Goal: Use online tool/utility: Utilize a website feature to perform a specific function

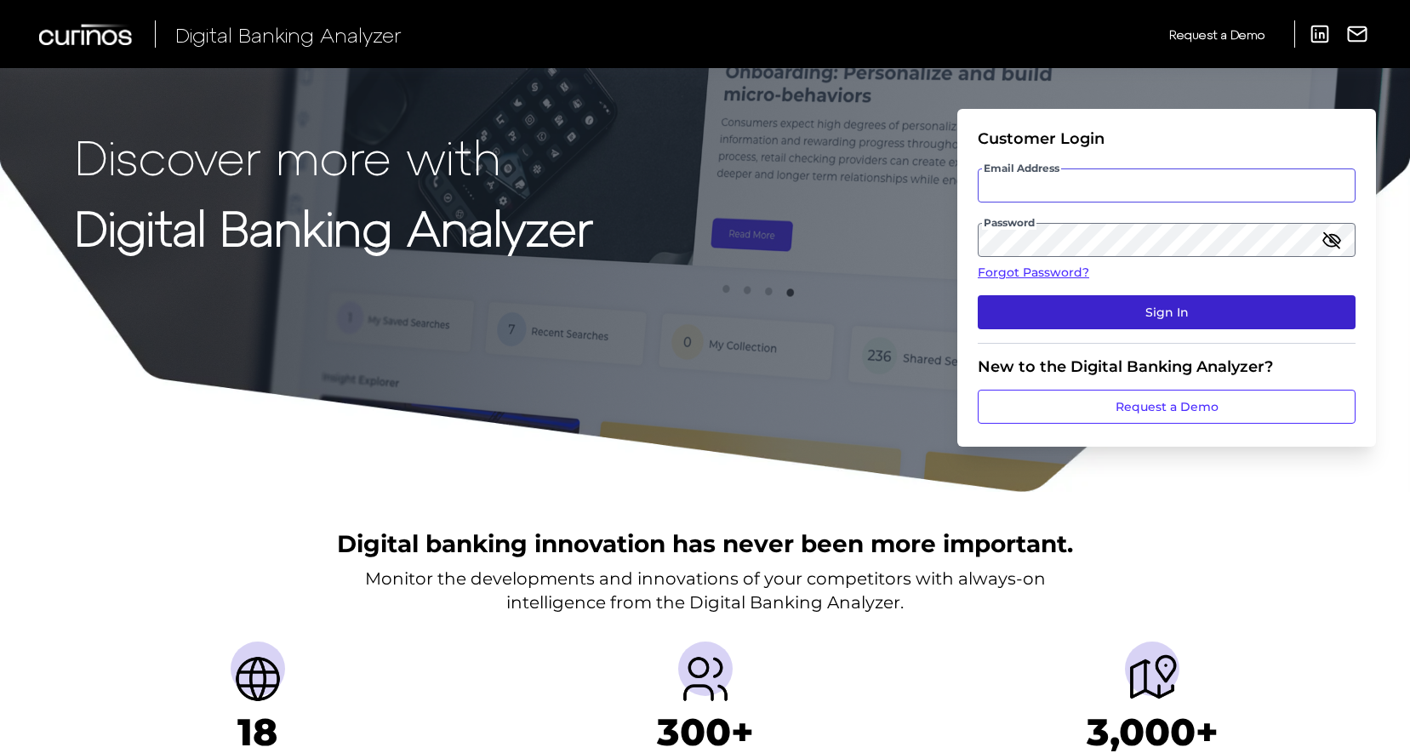
type input "[PERSON_NAME][EMAIL_ADDRESS][PERSON_NAME][DOMAIN_NAME]"
click at [1160, 316] on button "Sign In" at bounding box center [1166, 312] width 378 height 34
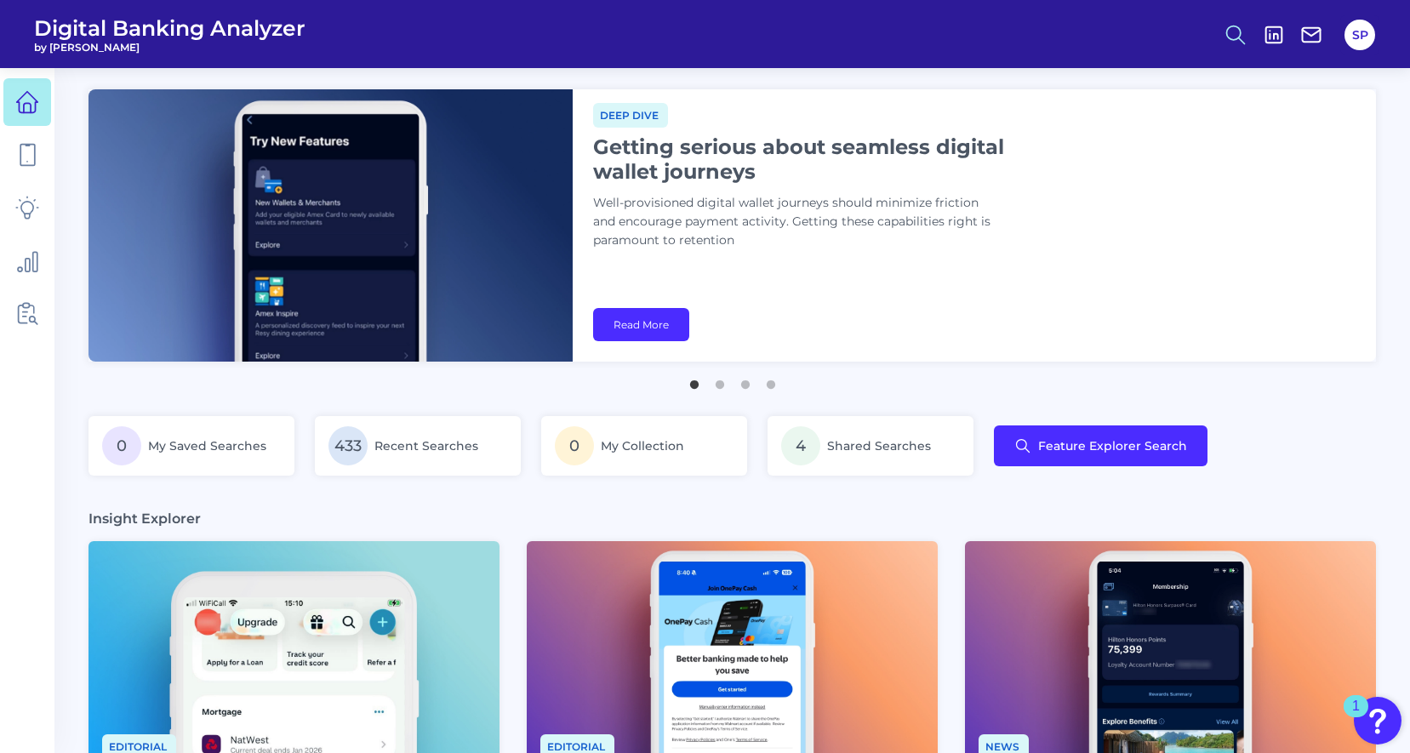
click at [1241, 32] on icon at bounding box center [1235, 35] width 24 height 24
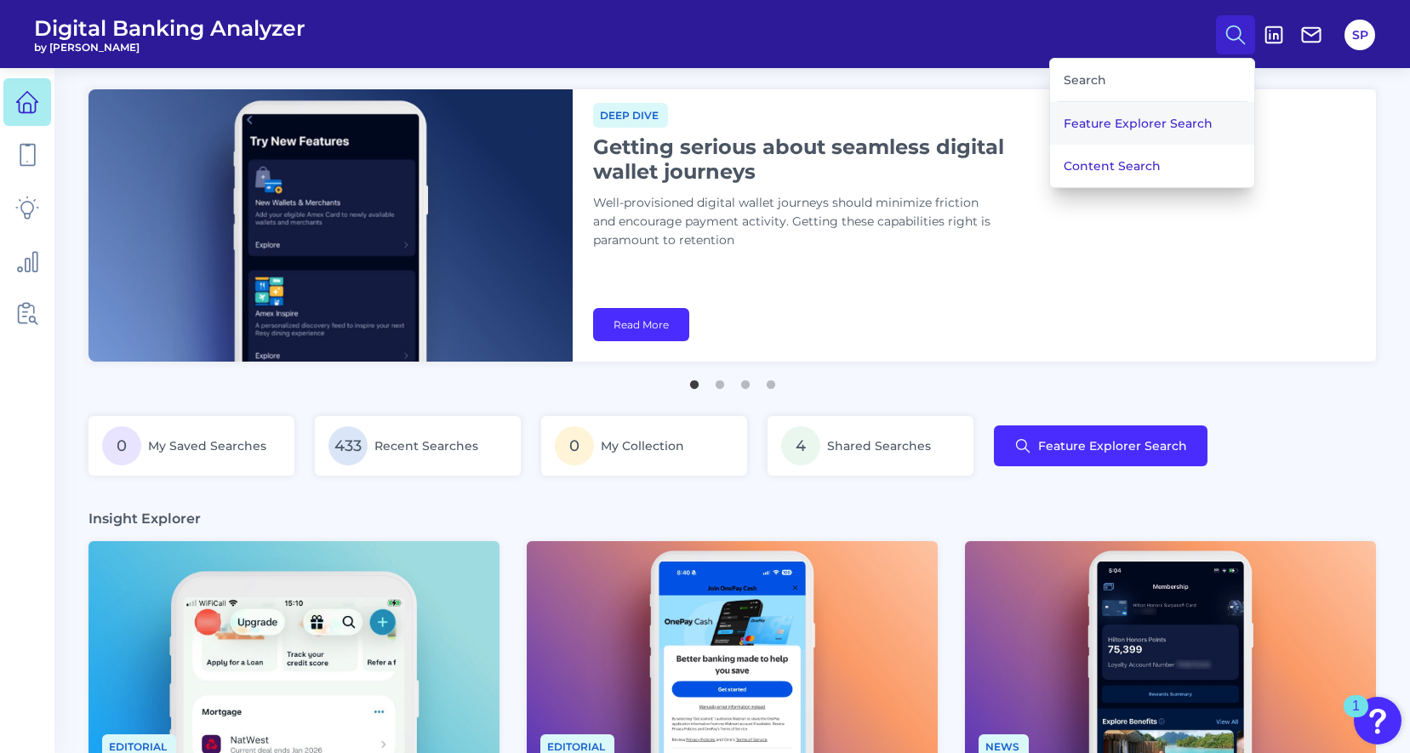
click at [1188, 113] on button "Feature Explorer Search" at bounding box center [1152, 123] width 204 height 43
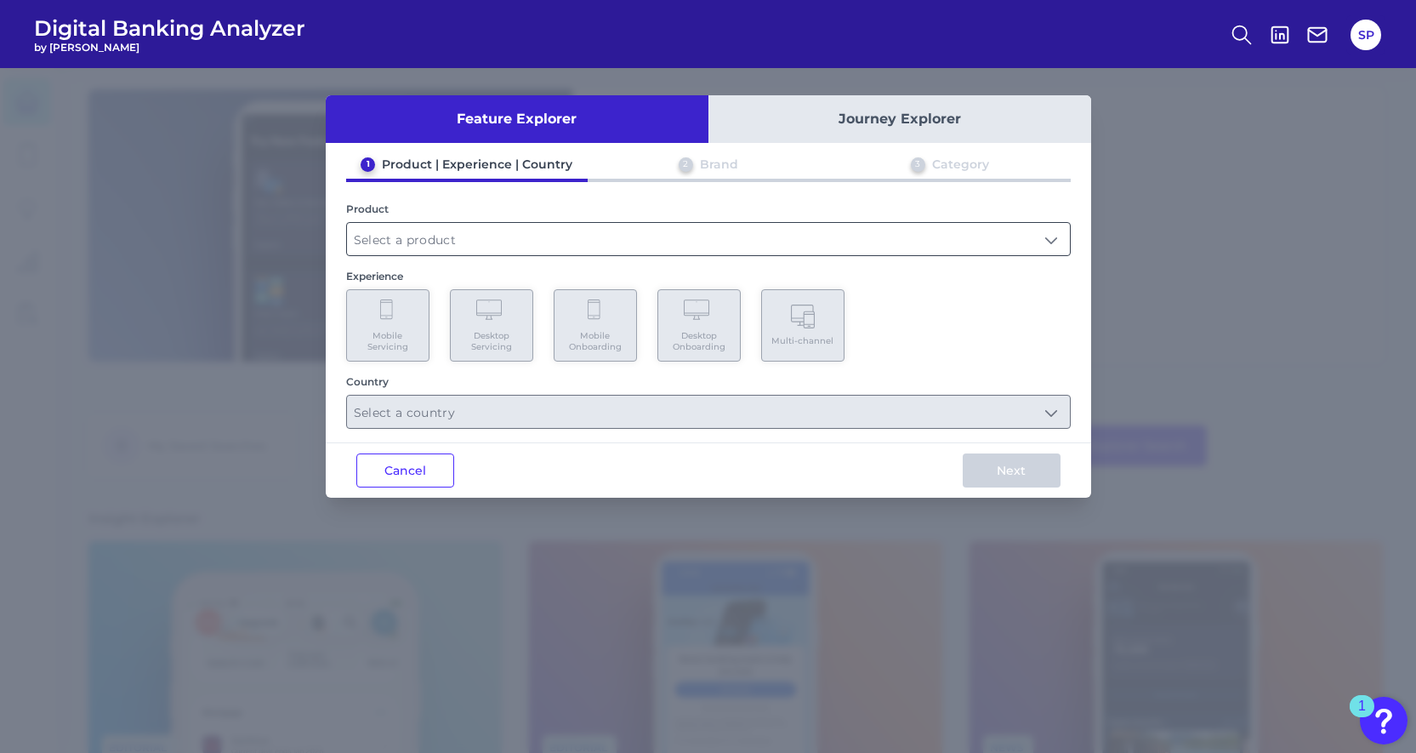
click at [486, 246] on input "text" at bounding box center [708, 239] width 723 height 32
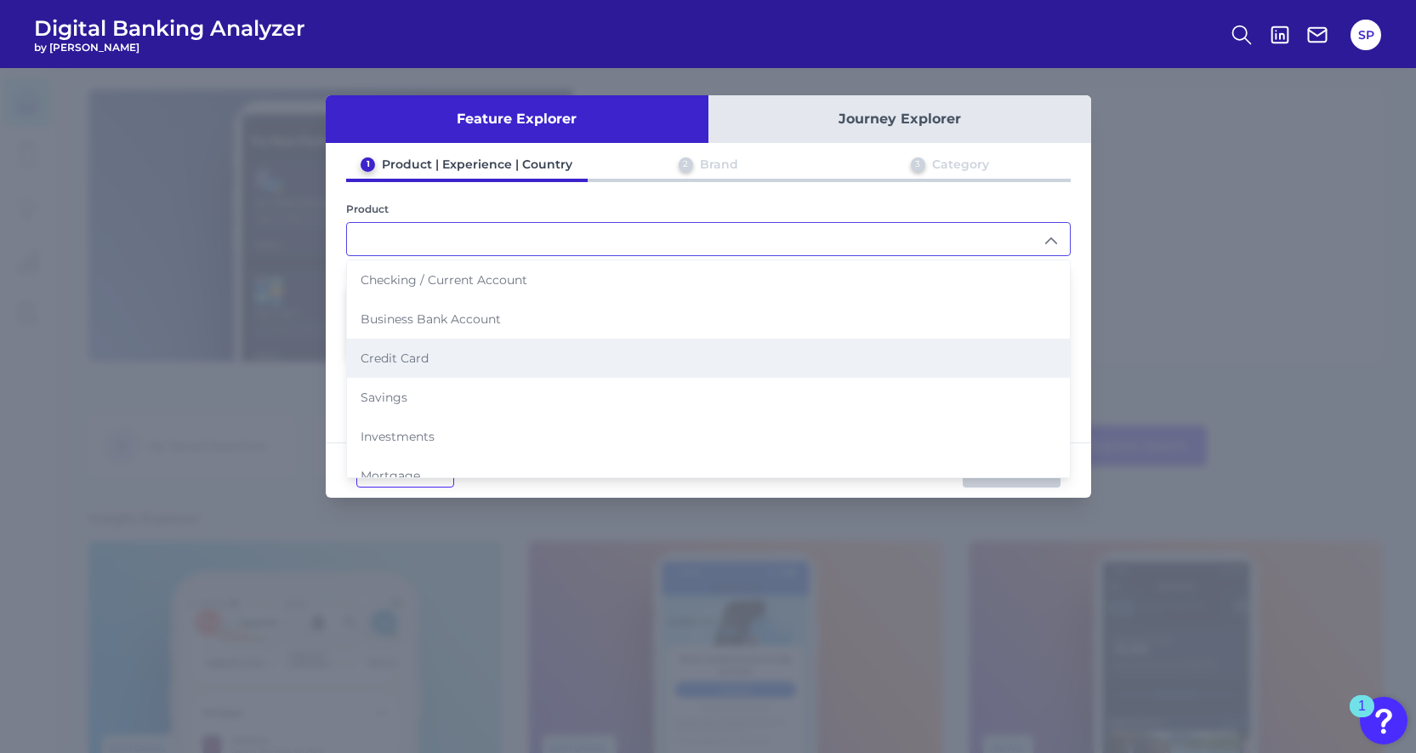
click at [476, 357] on li "Credit Card" at bounding box center [708, 358] width 723 height 39
type input "Credit Card"
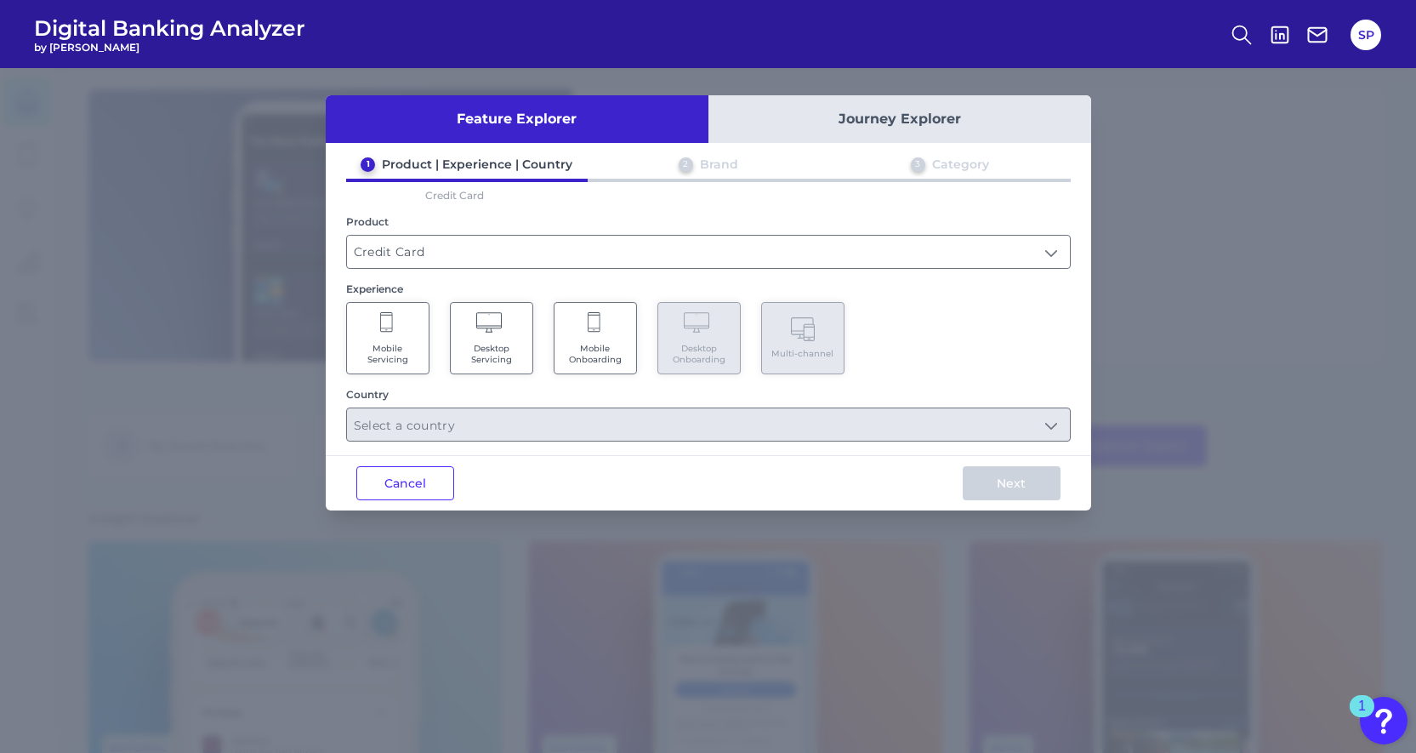
click at [385, 360] on span "Mobile Servicing" at bounding box center [388, 354] width 65 height 22
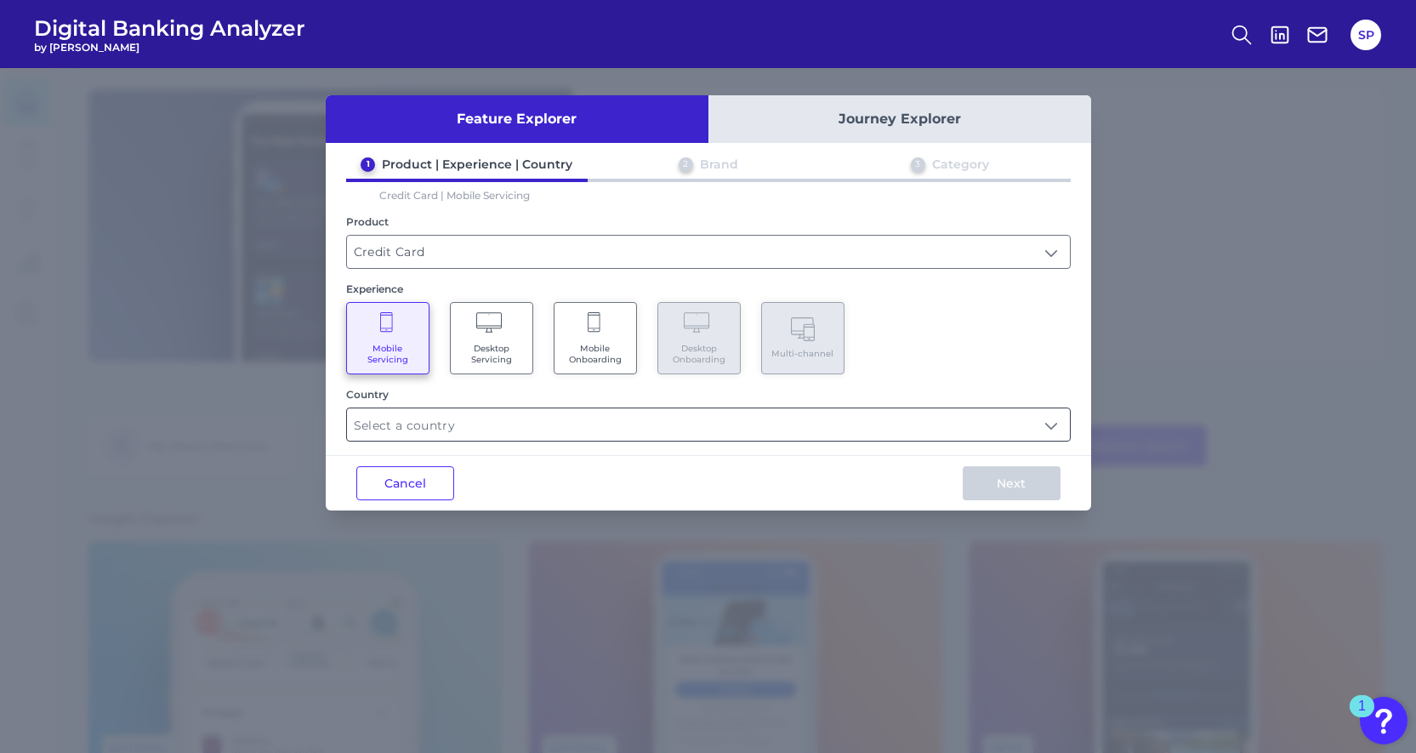
click at [572, 431] on input "text" at bounding box center [708, 424] width 723 height 32
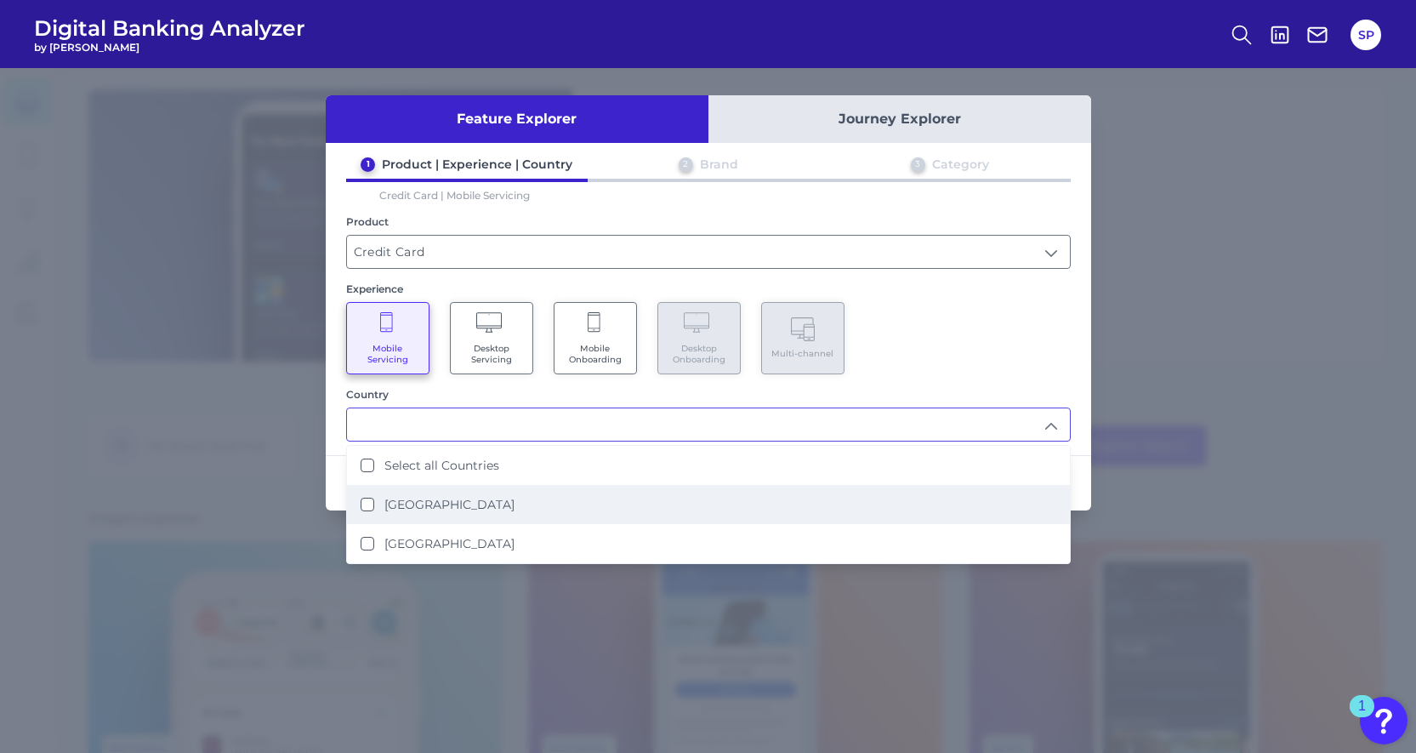
click at [510, 515] on li "[GEOGRAPHIC_DATA]" at bounding box center [708, 504] width 723 height 39
type input "[GEOGRAPHIC_DATA]"
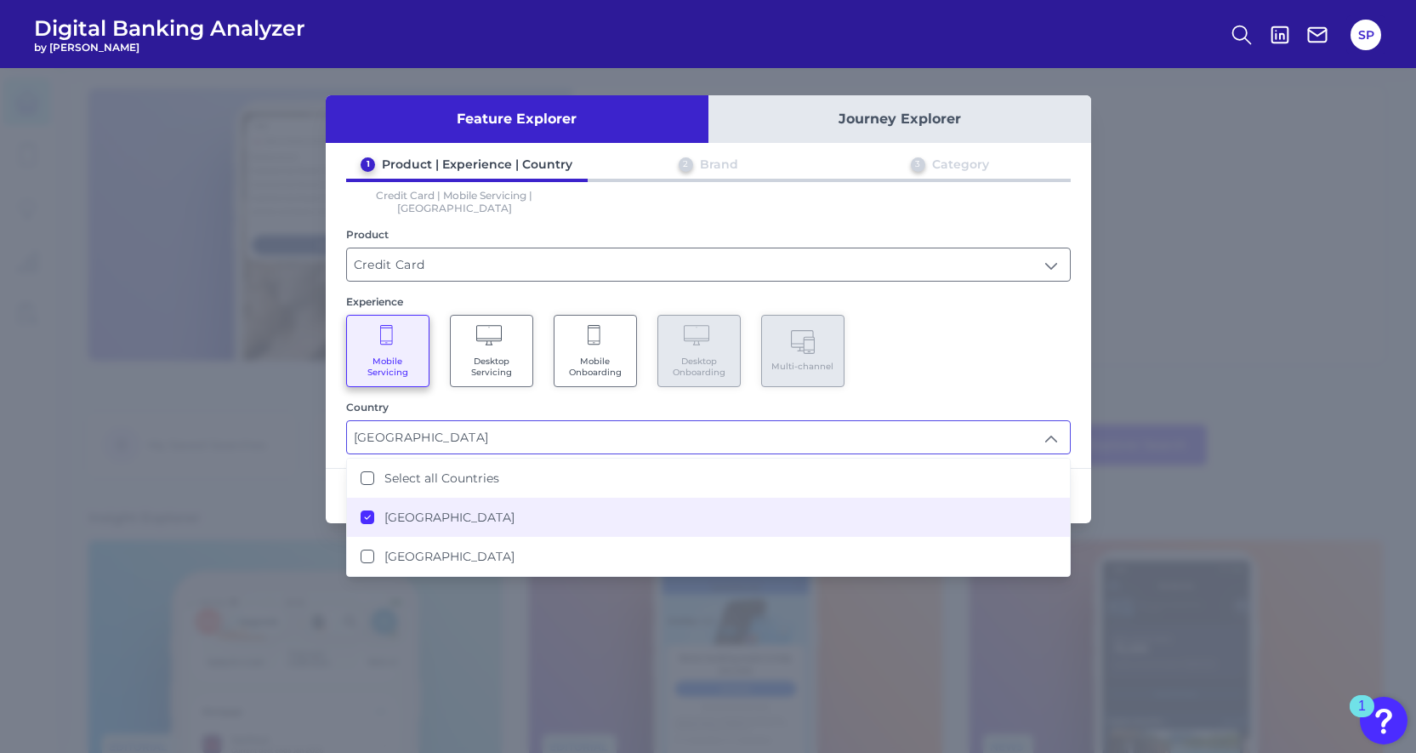
click at [994, 319] on div "Mobile Servicing Desktop Servicing Mobile Onboarding Desktop Onboarding Multi-c…" at bounding box center [708, 351] width 725 height 72
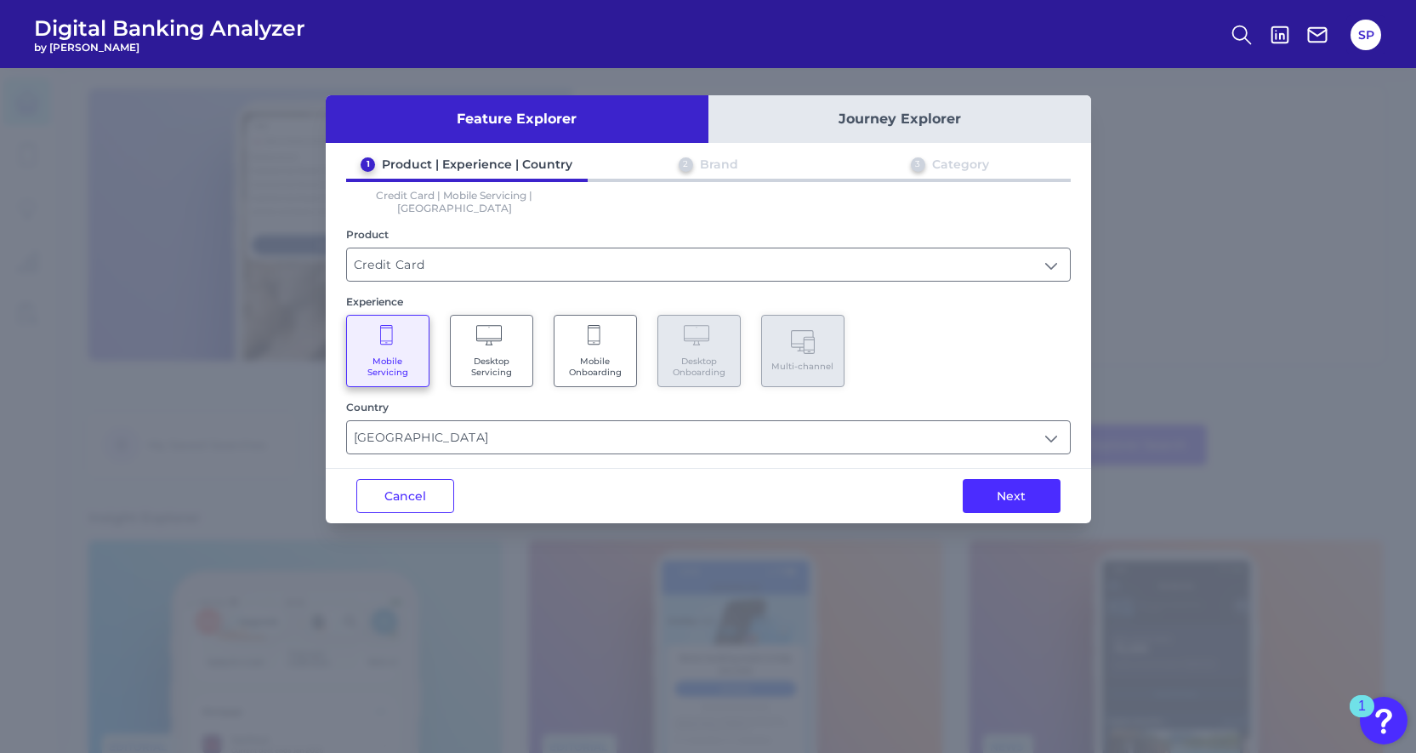
click at [1030, 493] on button "Next" at bounding box center [1012, 496] width 98 height 34
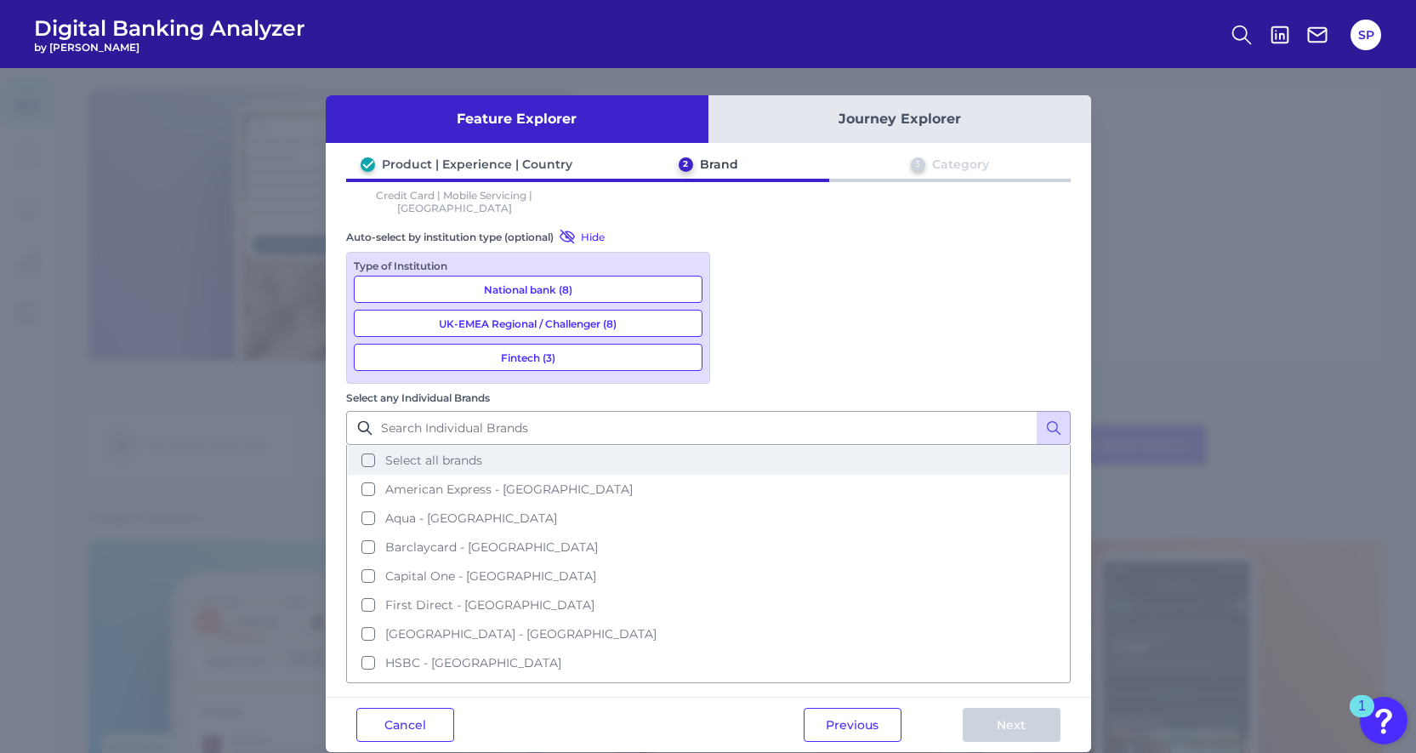
click at [482, 453] on span "Select all brands" at bounding box center [433, 460] width 97 height 15
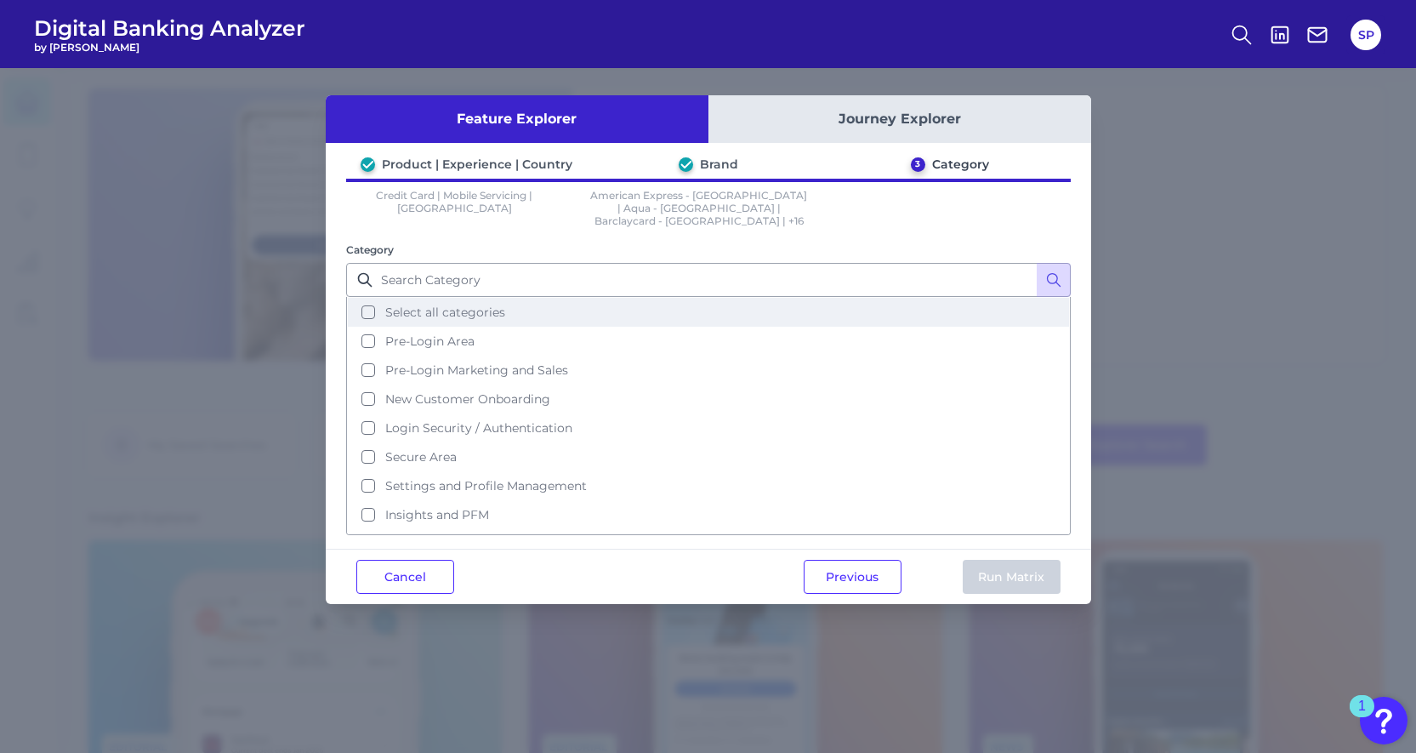
click at [444, 305] on span "Select all categories" at bounding box center [445, 312] width 120 height 15
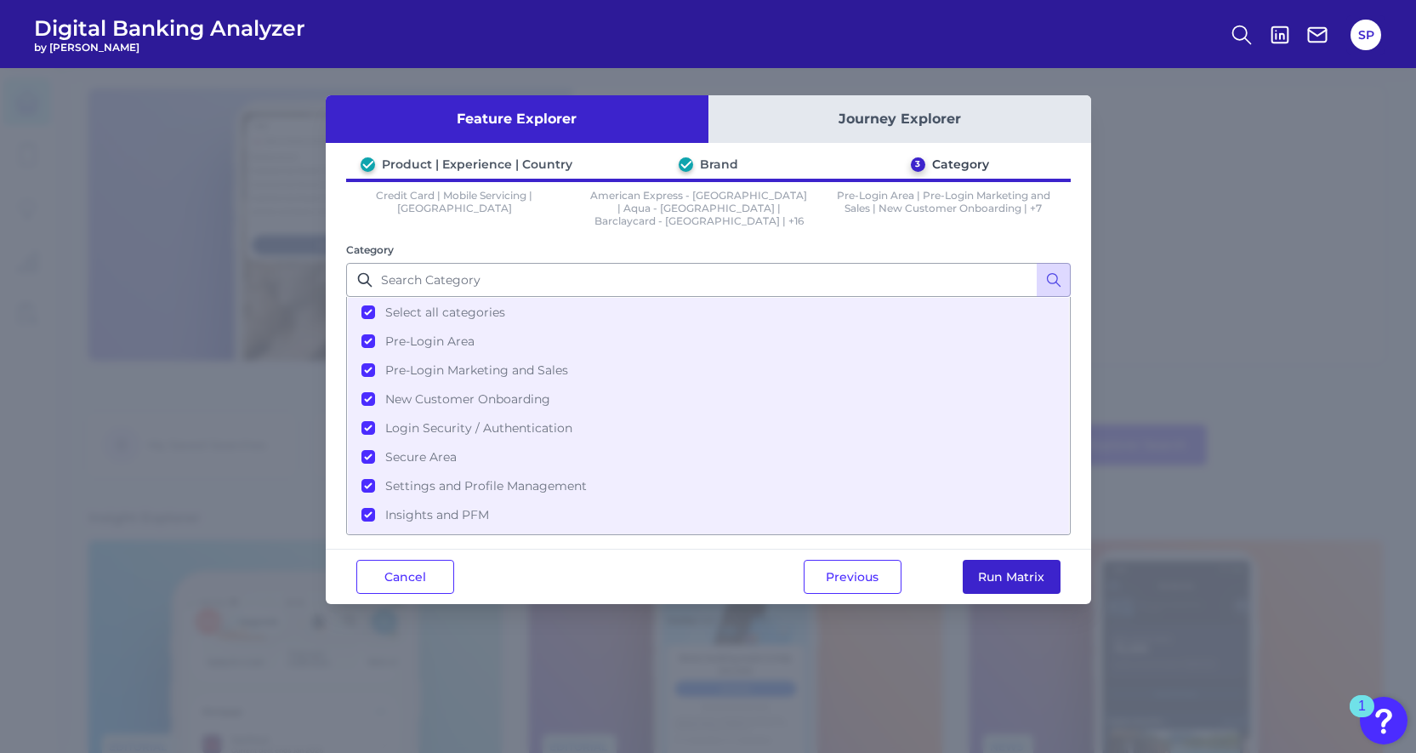
click at [980, 560] on button "Run Matrix" at bounding box center [1012, 577] width 98 height 34
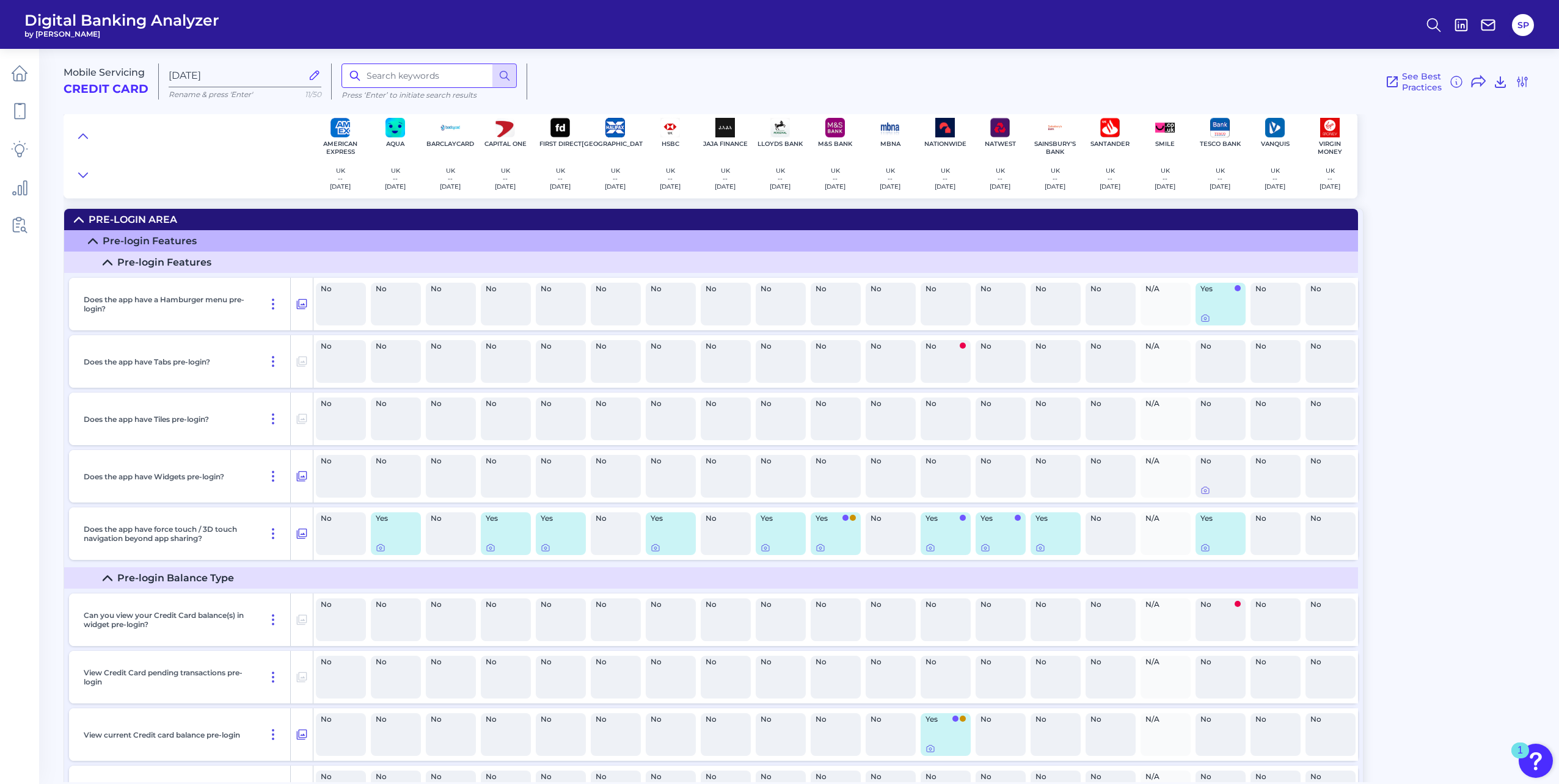
click at [395, 78] on input at bounding box center [429, 75] width 175 height 24
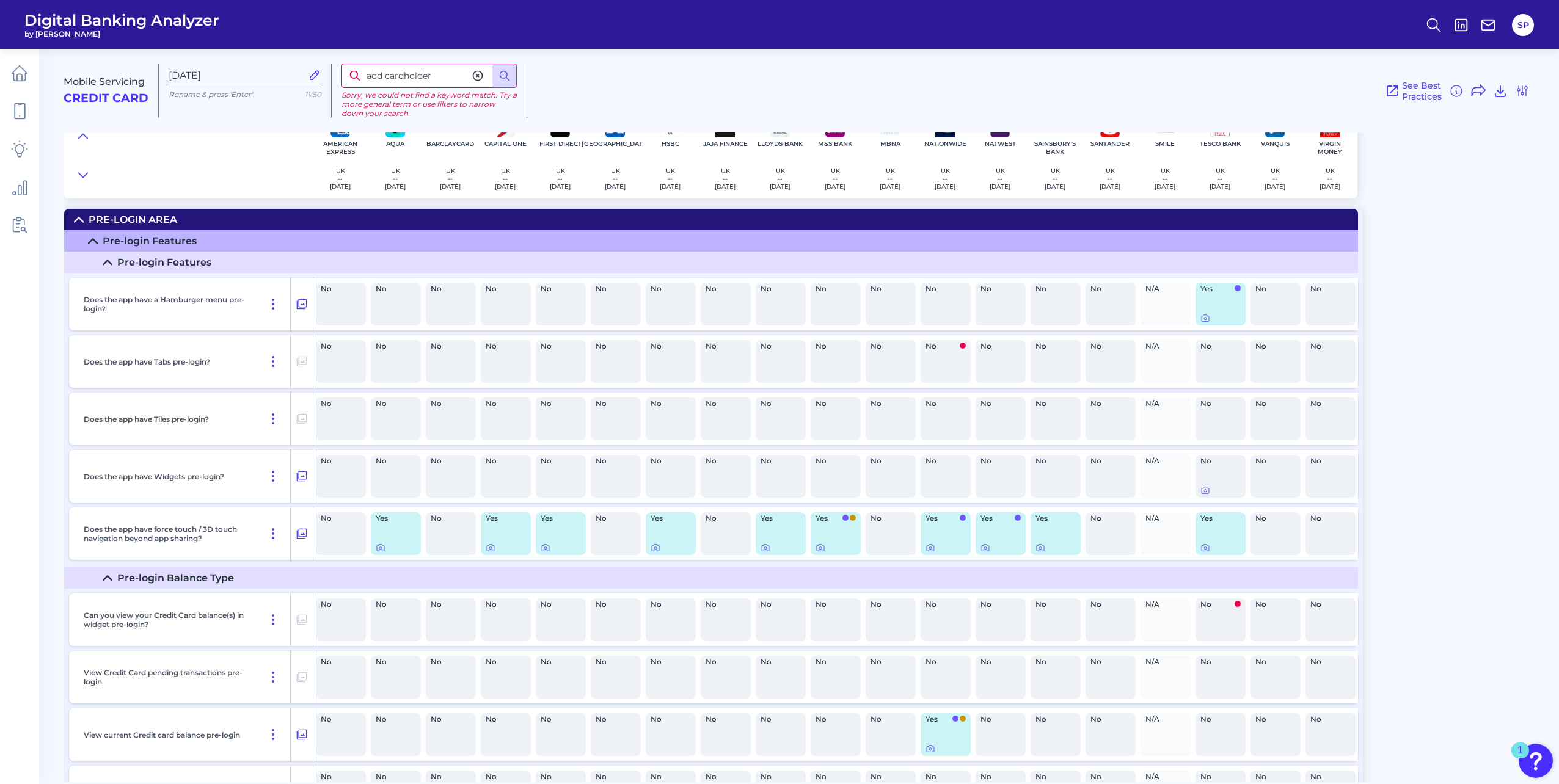
drag, startPoint x: 386, startPoint y: 74, endPoint x: 343, endPoint y: 67, distance: 43.6
click at [343, 67] on input "add cardholder" at bounding box center [429, 75] width 175 height 24
type input "cardholder"
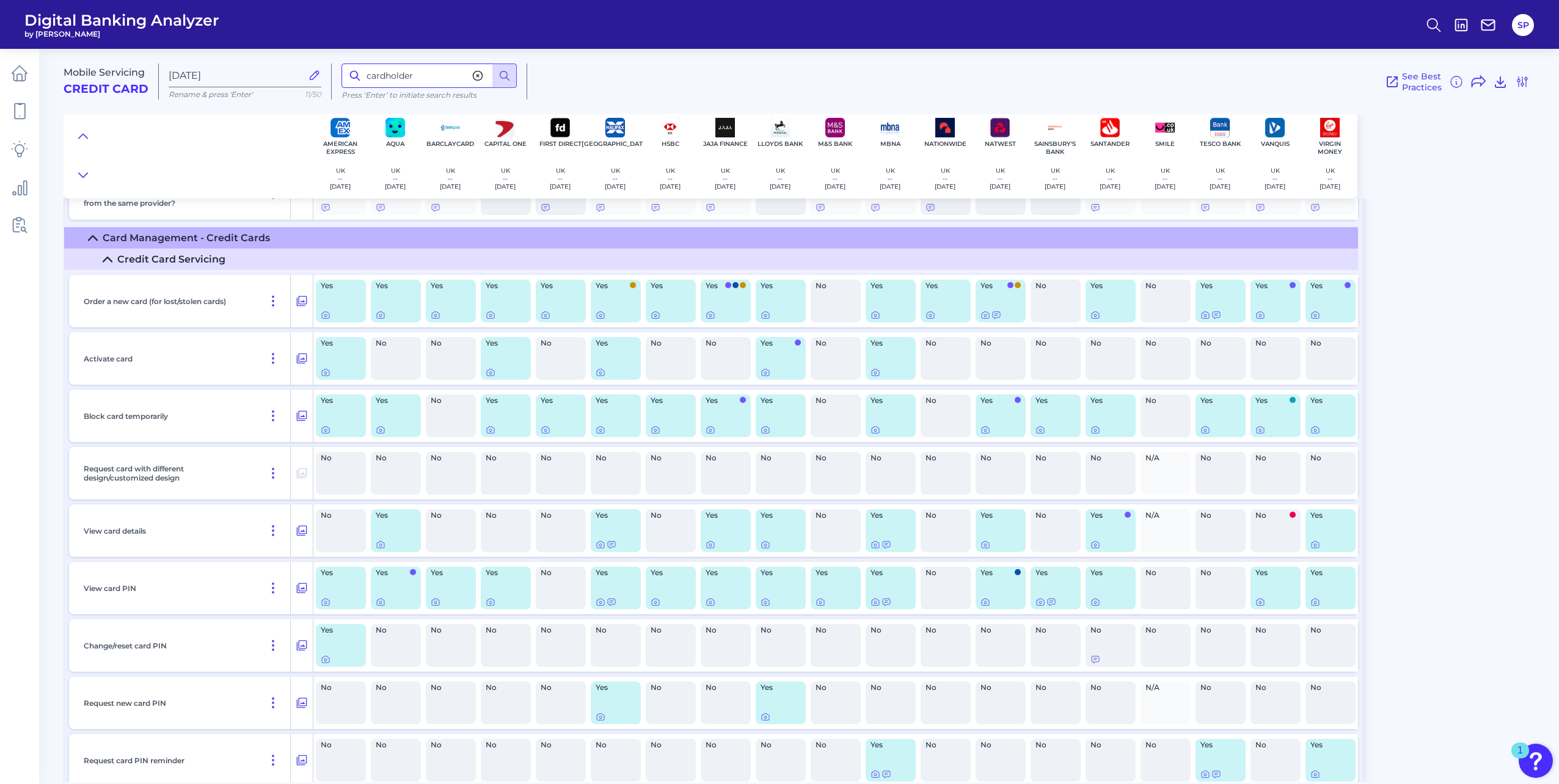
scroll to position [7277, 0]
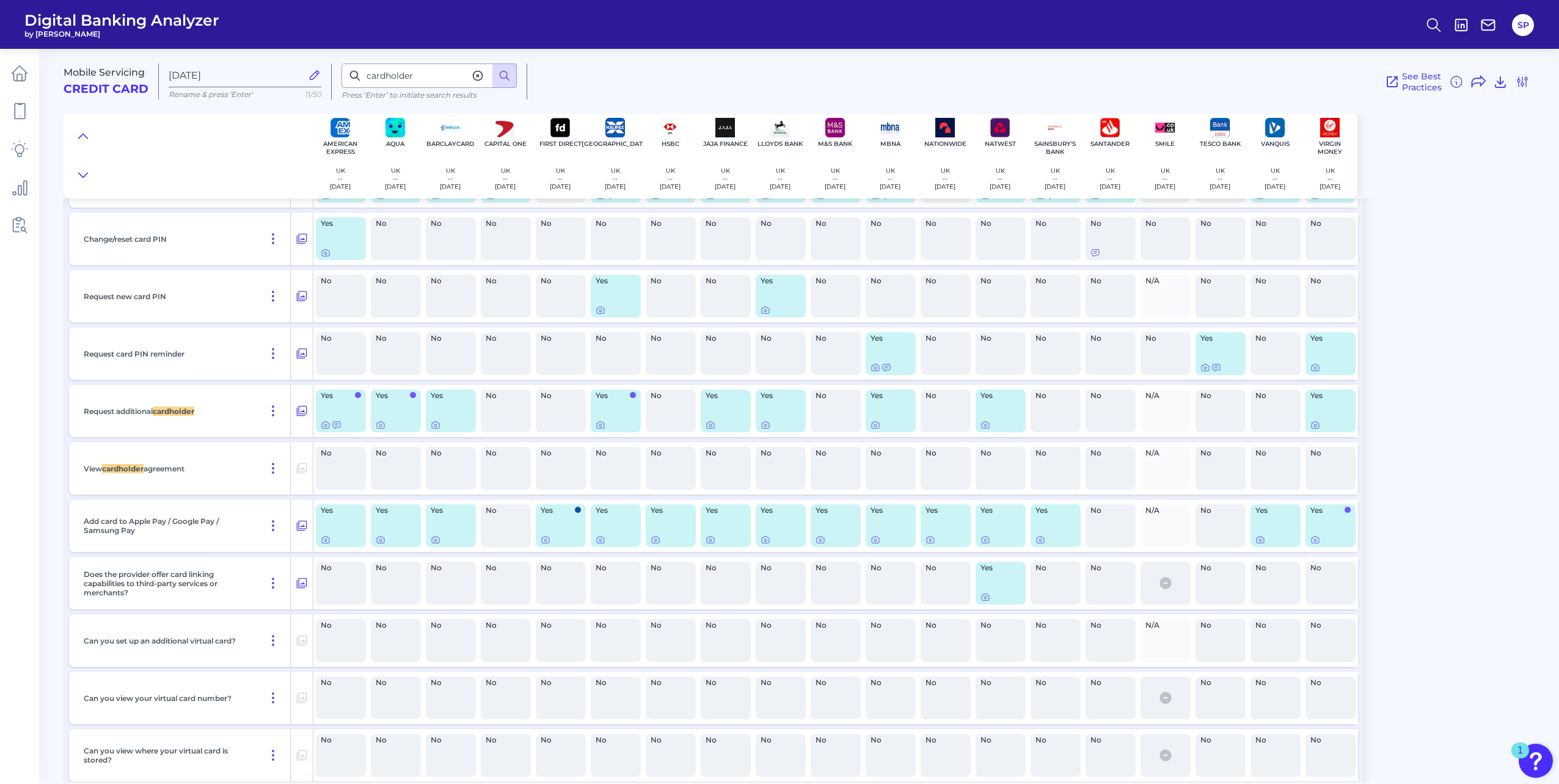
click at [669, 419] on div "No" at bounding box center [671, 411] width 50 height 43
click at [602, 428] on icon at bounding box center [600, 425] width 7 height 6
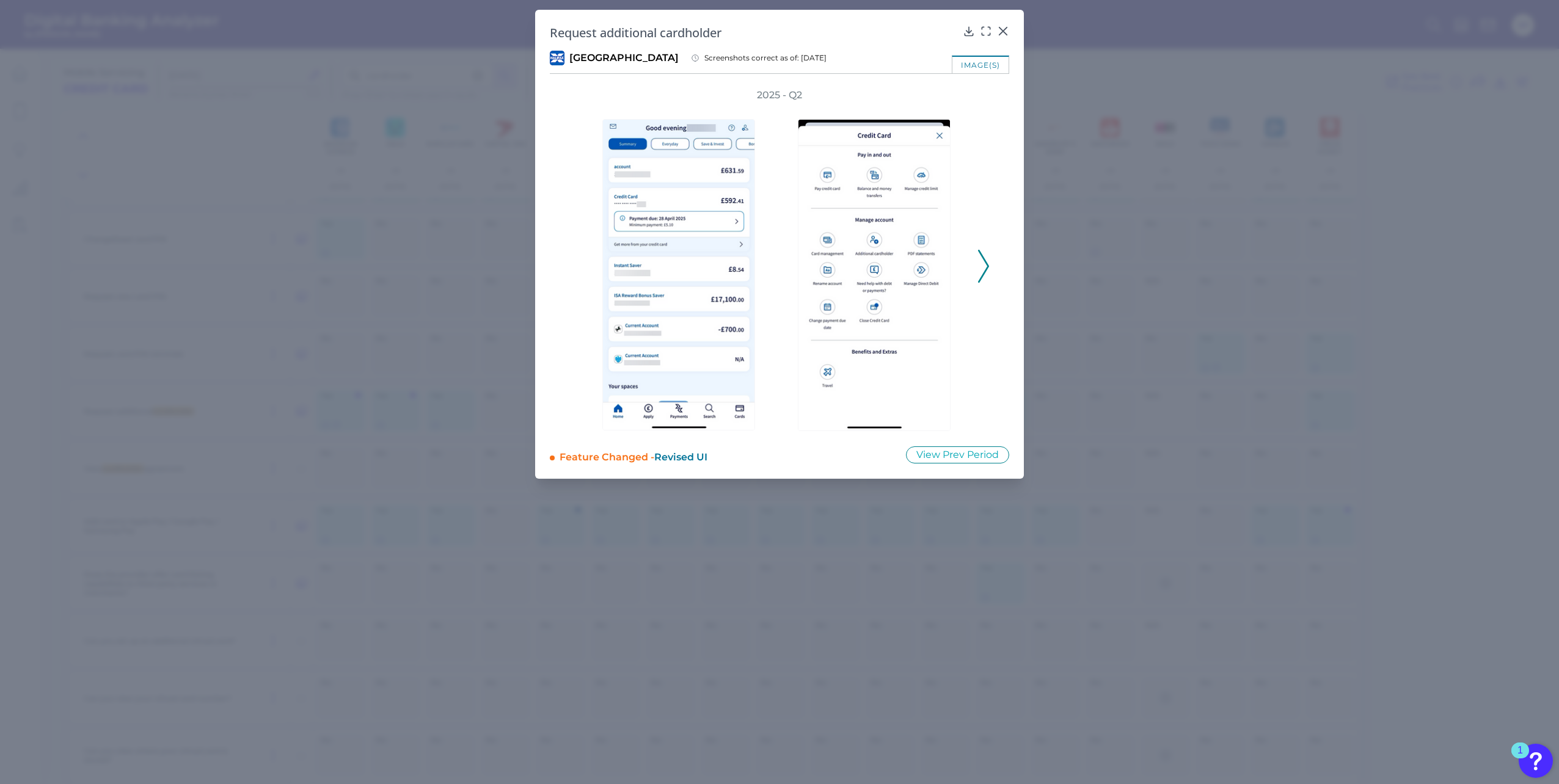
click at [984, 276] on icon at bounding box center [983, 266] width 11 height 33
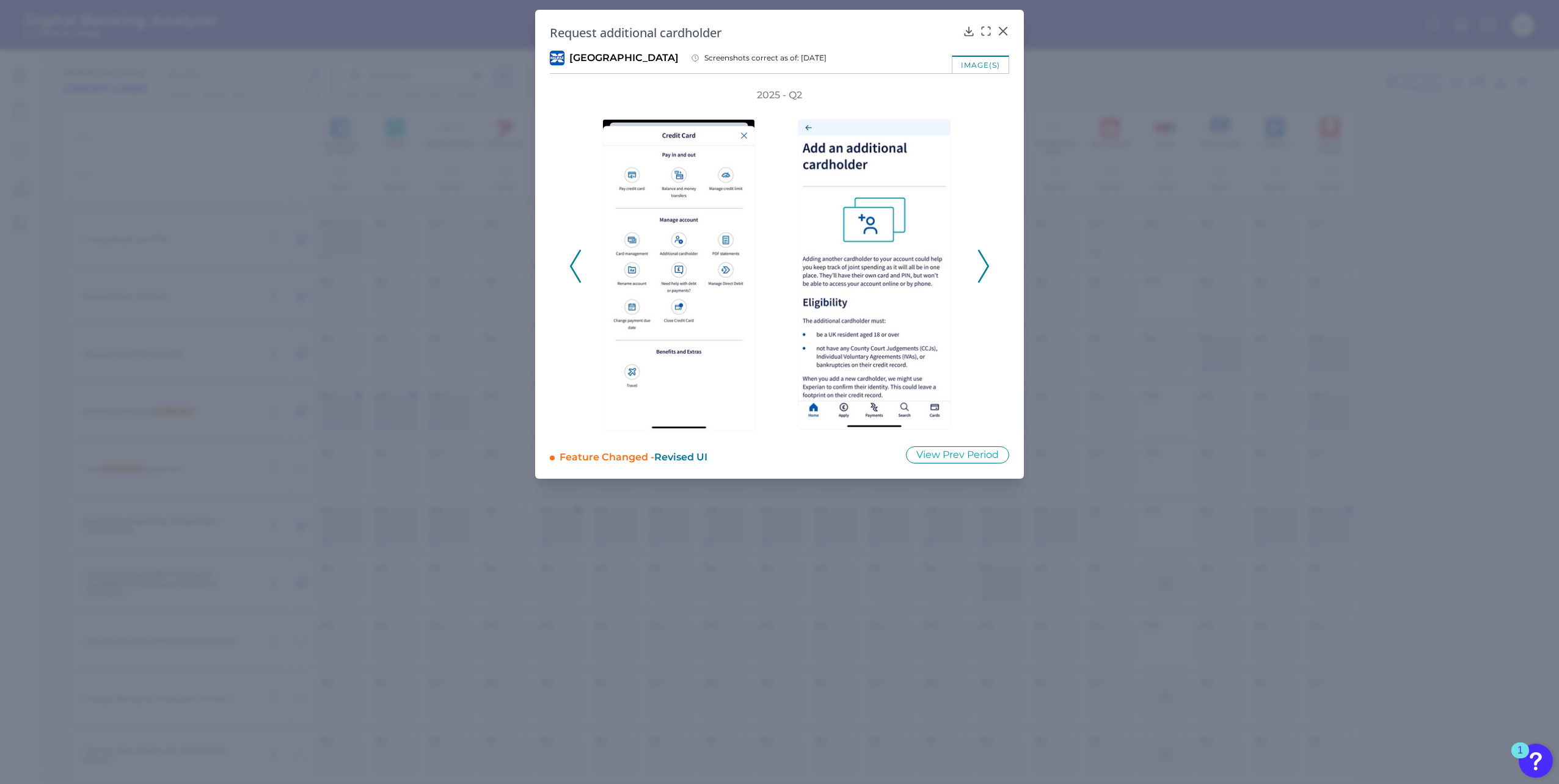
click at [984, 276] on icon at bounding box center [983, 266] width 11 height 33
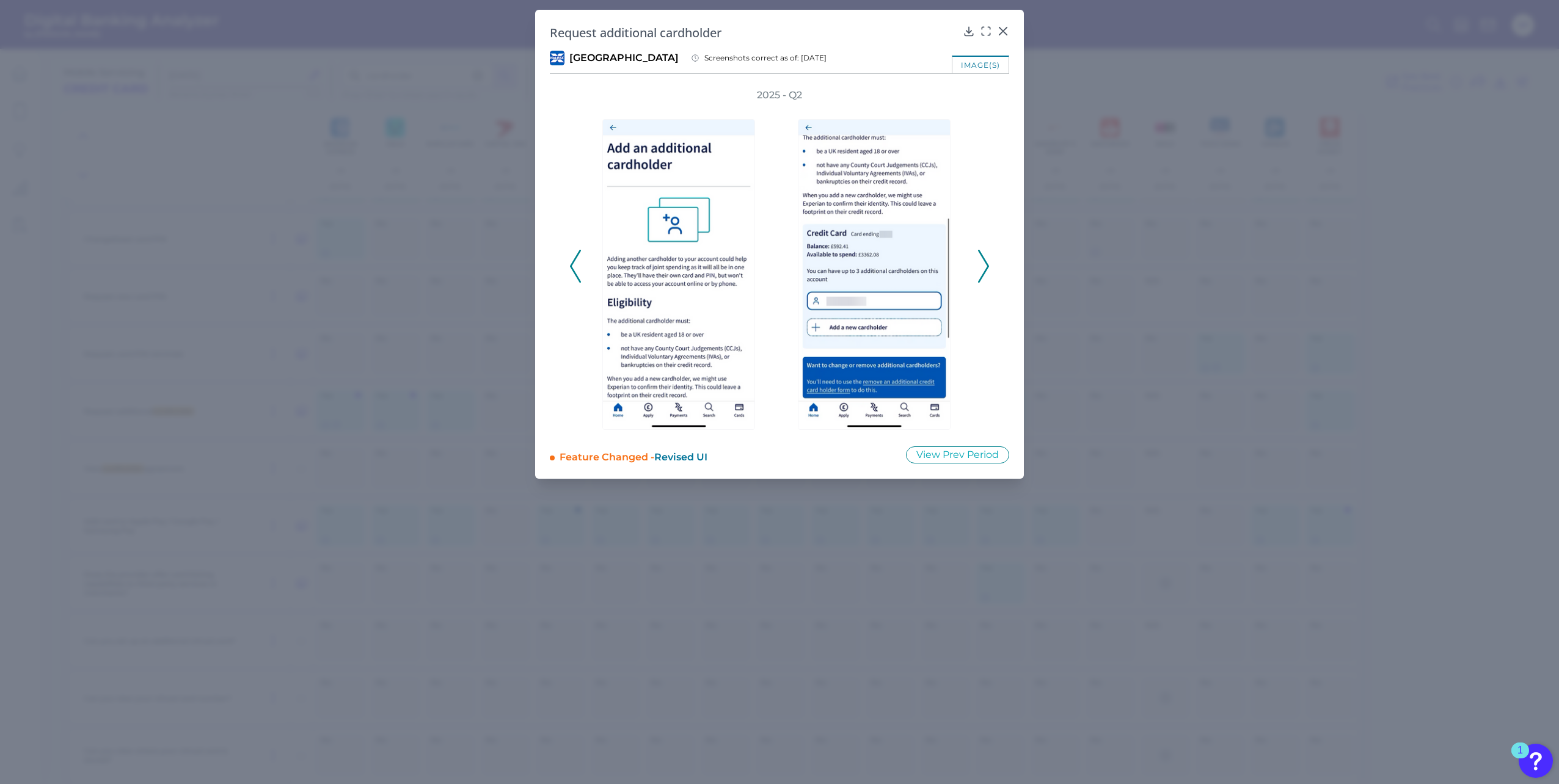
click at [984, 276] on icon at bounding box center [983, 266] width 11 height 33
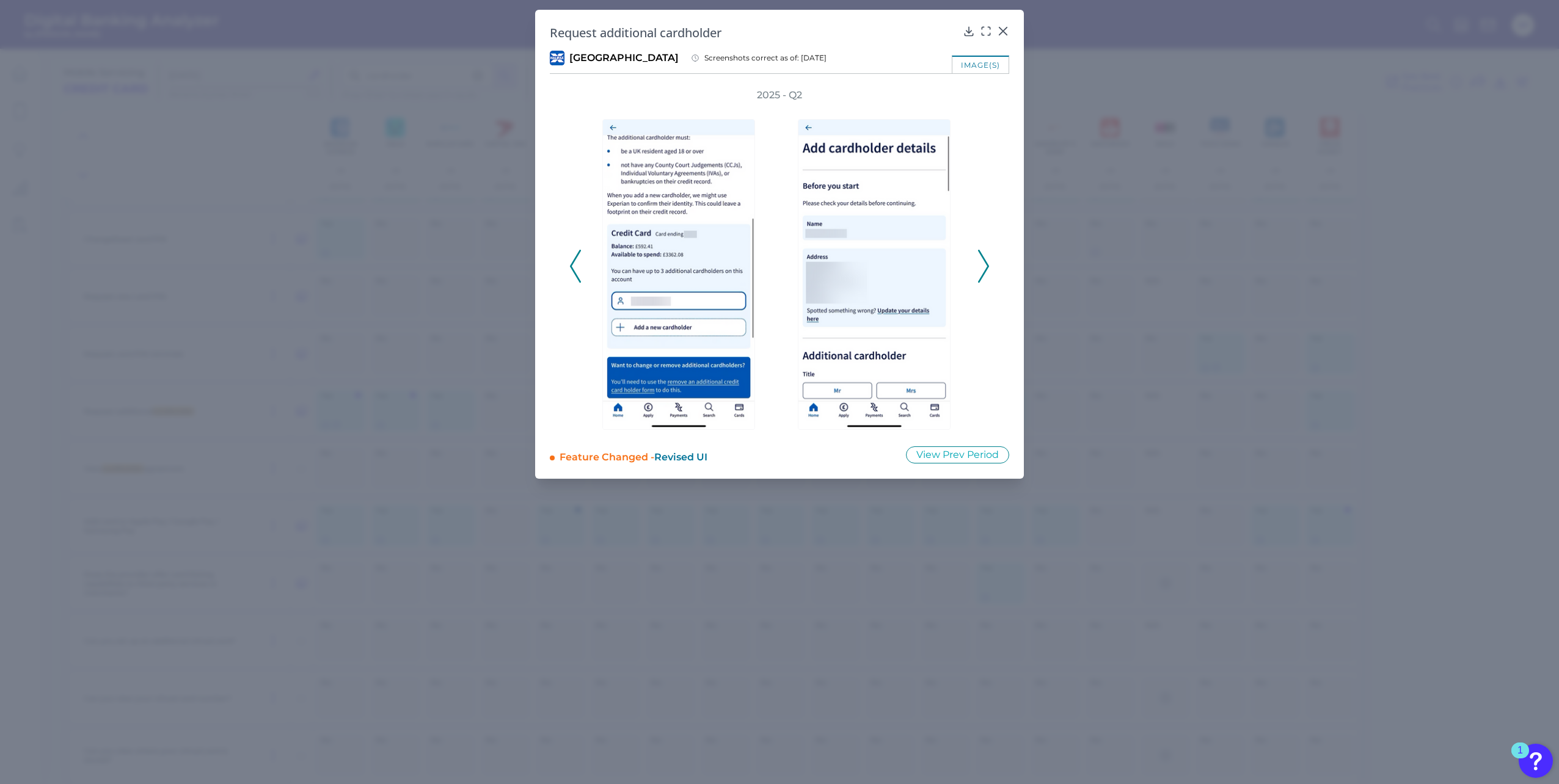
click at [984, 276] on icon at bounding box center [983, 266] width 11 height 33
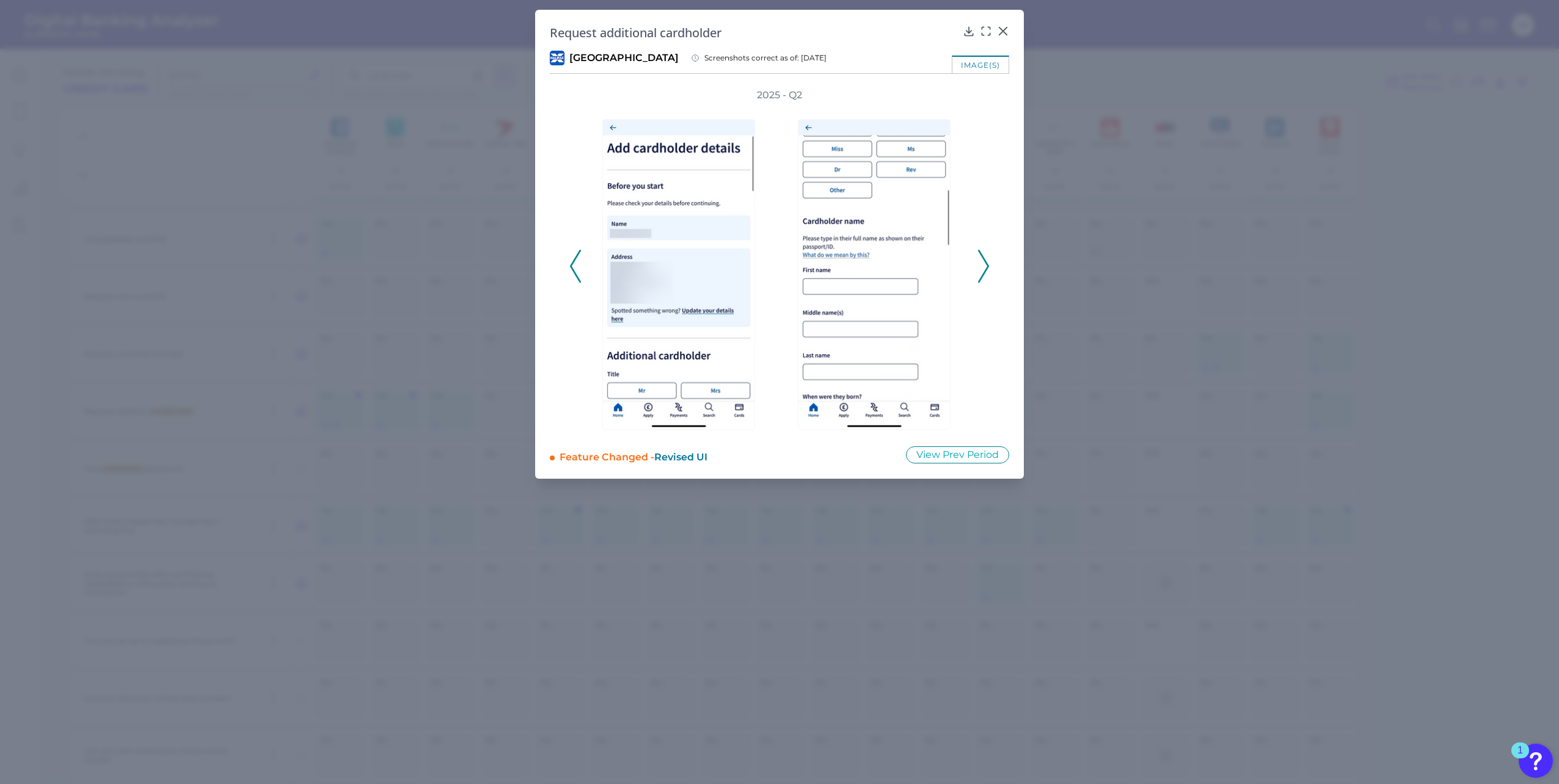
click at [984, 276] on icon at bounding box center [983, 266] width 11 height 33
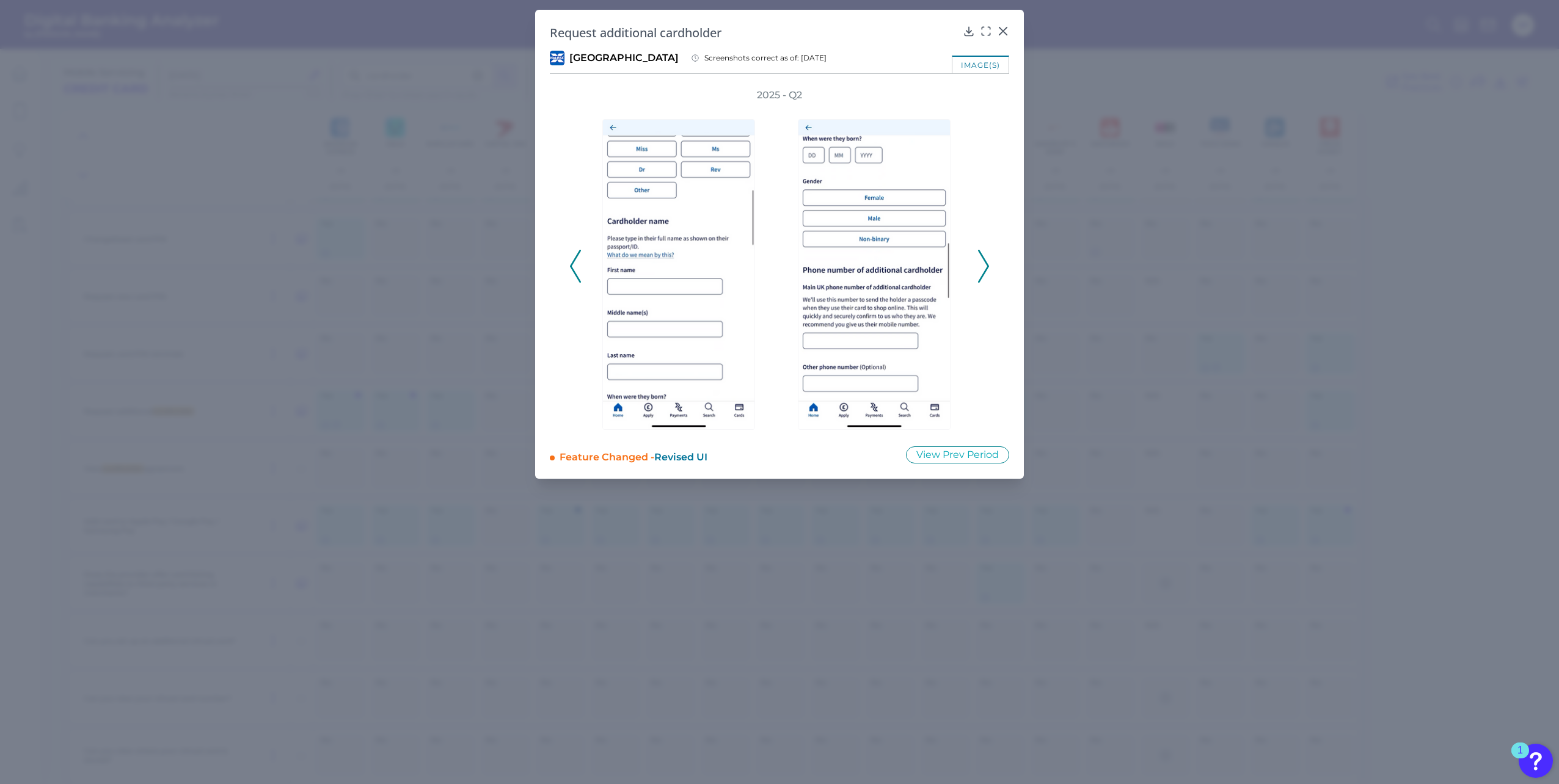
click at [984, 276] on icon at bounding box center [983, 266] width 11 height 33
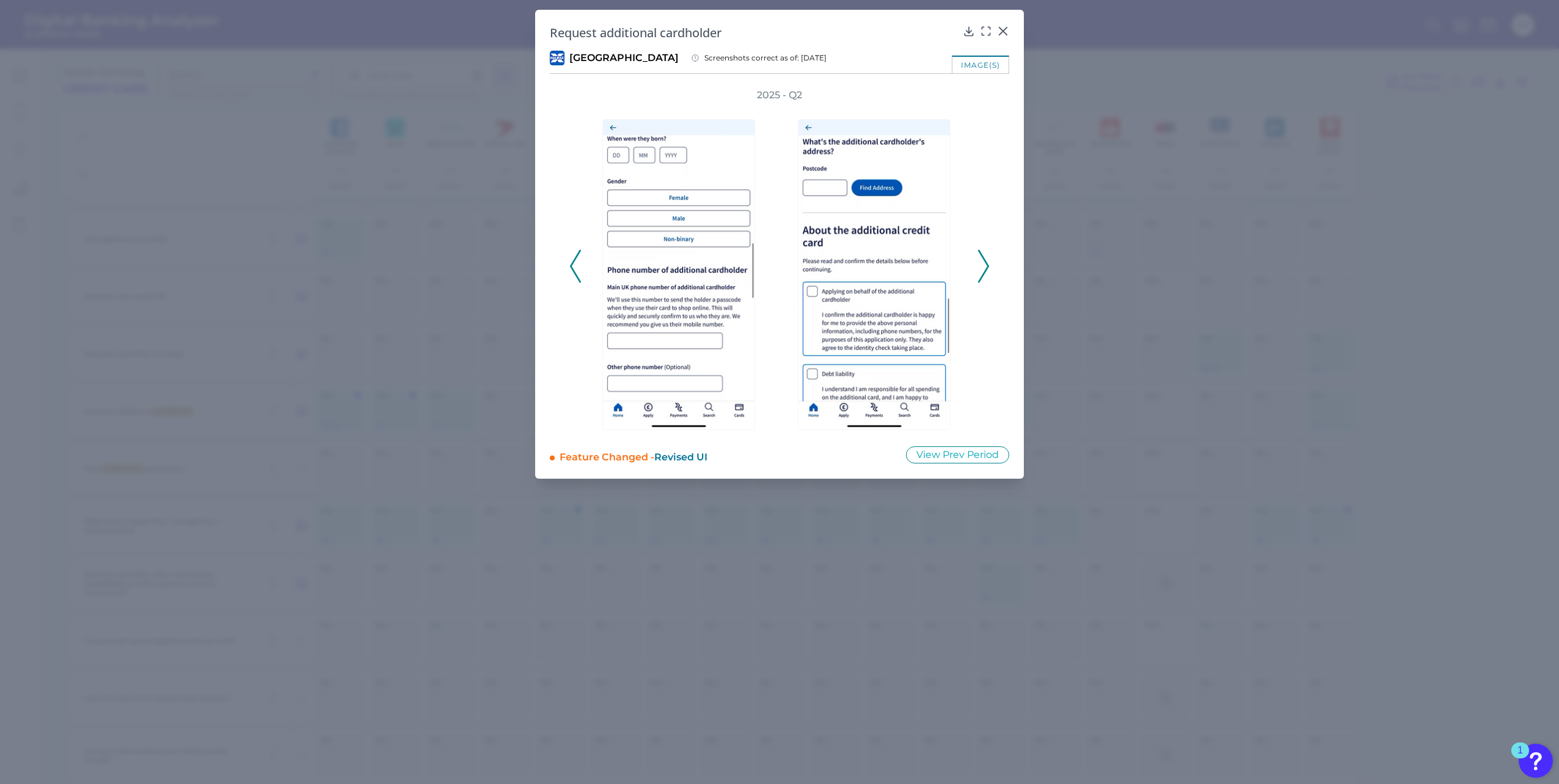
click at [984, 276] on icon at bounding box center [983, 266] width 11 height 33
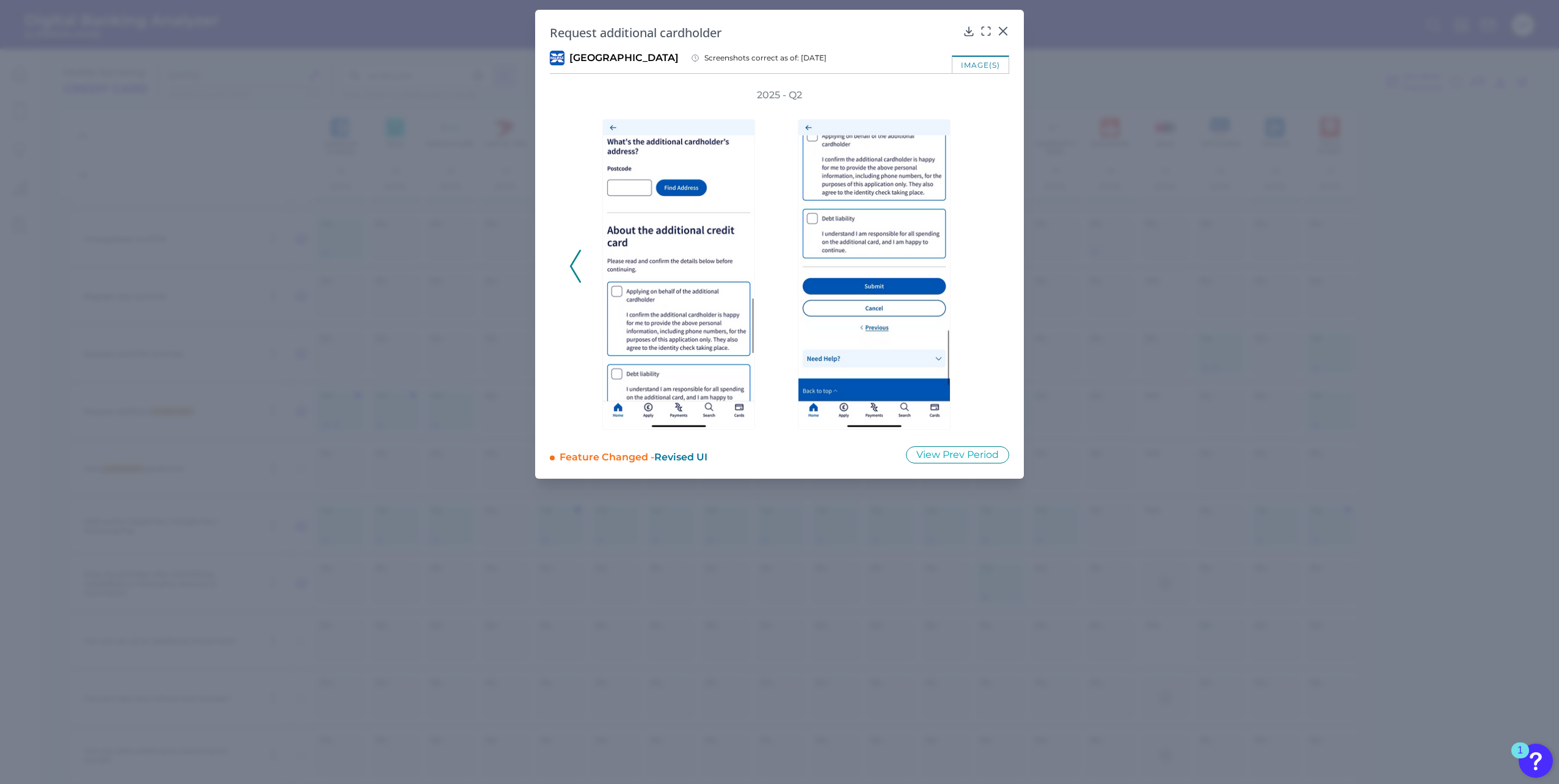
click at [984, 276] on div "2025 - Q2" at bounding box center [779, 259] width 420 height 342
click at [1007, 30] on icon at bounding box center [1002, 31] width 12 height 12
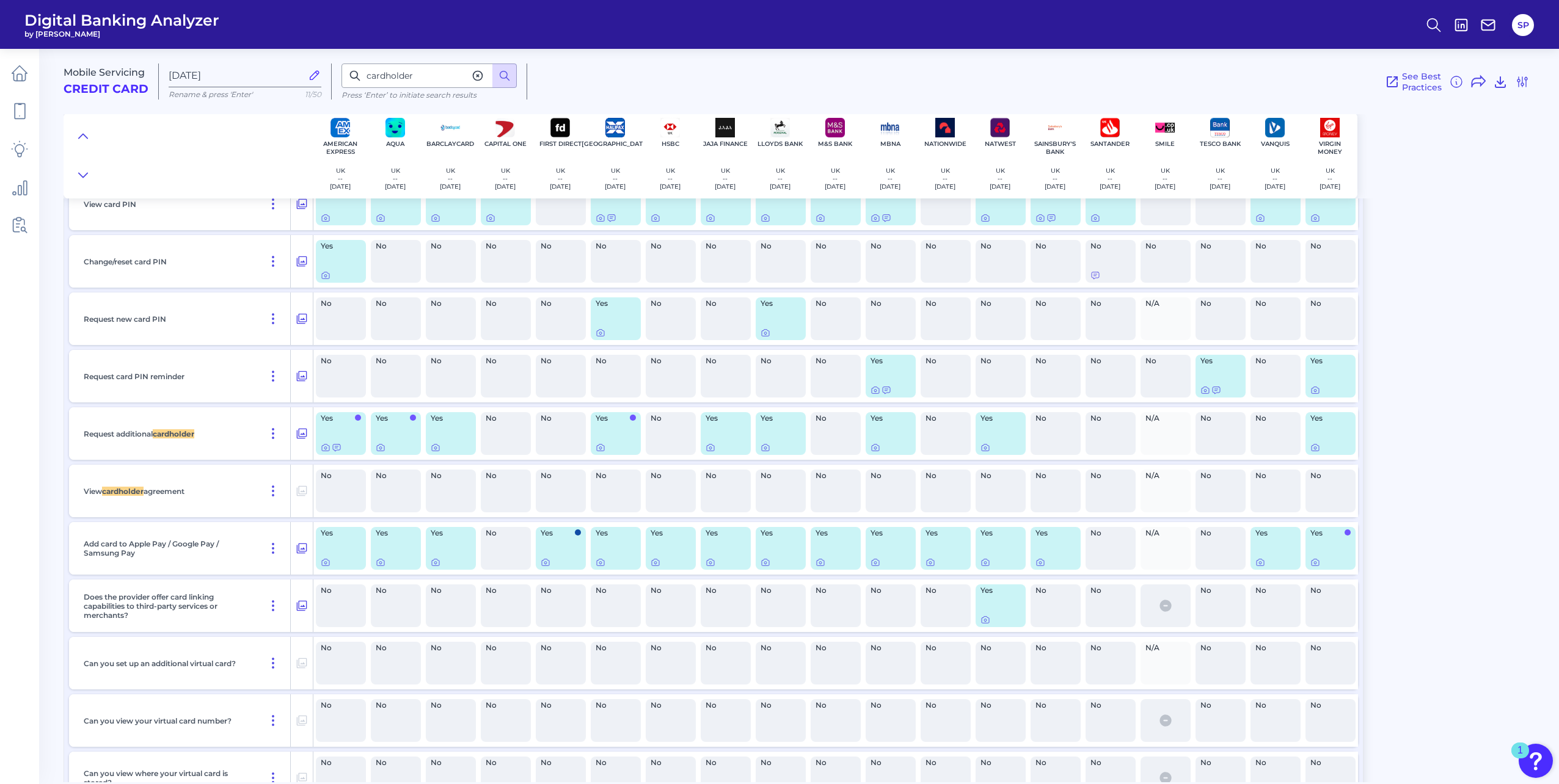
scroll to position [7216, 0]
